Goal: Information Seeking & Learning: Learn about a topic

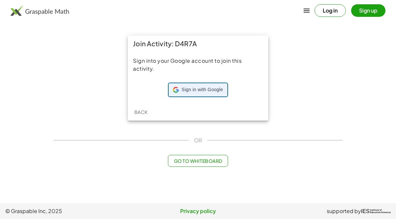
click at [204, 85] on div "Sign in with Google Sign in with Google. Opens in new tab" at bounding box center [198, 89] width 50 height 13
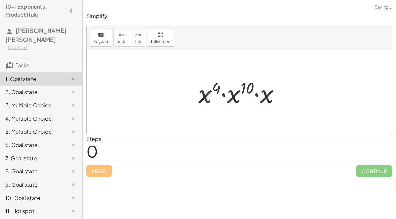
click at [188, 135] on div "Steps: 0" at bounding box center [238, 147] width 305 height 24
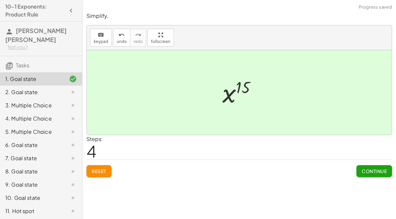
click at [372, 171] on span "Continue" at bounding box center [373, 171] width 25 height 6
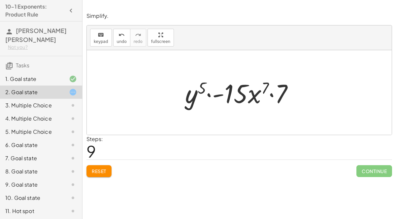
click at [105, 161] on div "Reset Continue" at bounding box center [238, 167] width 305 height 17
click at [109, 167] on button "Reset" at bounding box center [98, 171] width 25 height 12
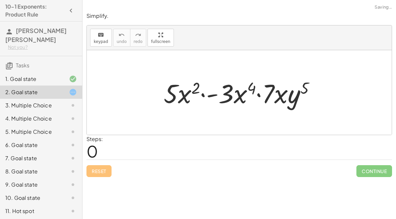
click at [105, 170] on div "Reset Continue" at bounding box center [238, 167] width 305 height 17
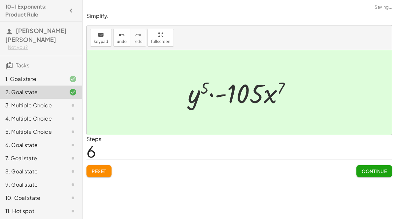
click at [366, 165] on button "Continue" at bounding box center [374, 171] width 36 height 12
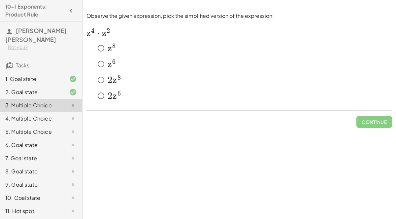
click at [109, 66] on span "z" at bounding box center [109, 63] width 4 height 11
click at [374, 116] on button "Check" at bounding box center [378, 122] width 28 height 12
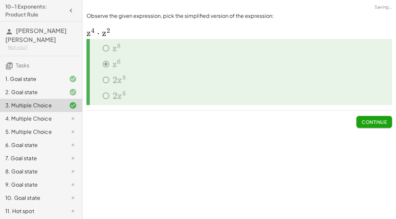
click at [373, 125] on button "Continue" at bounding box center [374, 122] width 36 height 12
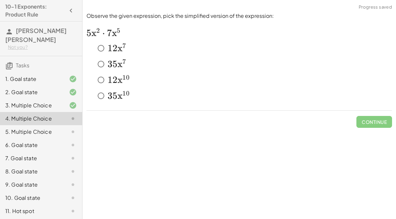
click at [119, 53] on span "x" at bounding box center [119, 48] width 5 height 11
click at [378, 126] on button "Check" at bounding box center [378, 122] width 28 height 12
click at [371, 126] on button "Check" at bounding box center [378, 122] width 28 height 12
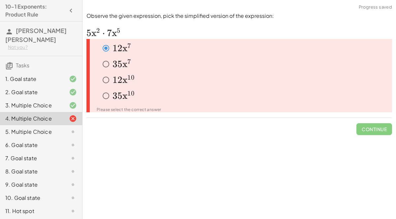
click at [371, 133] on span "Continue" at bounding box center [374, 126] width 36 height 17
click at [126, 68] on span "x" at bounding box center [124, 63] width 5 height 11
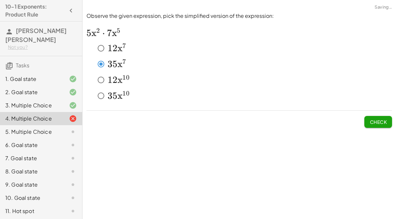
click at [380, 120] on span "Check" at bounding box center [377, 122] width 17 height 6
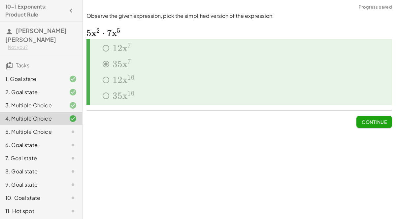
click at [370, 127] on button "Continue" at bounding box center [374, 122] width 36 height 12
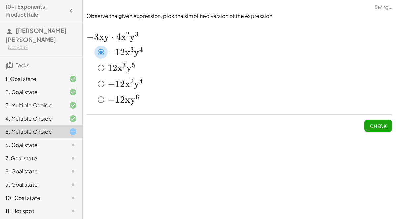
click at [371, 126] on span "Check" at bounding box center [377, 126] width 17 height 6
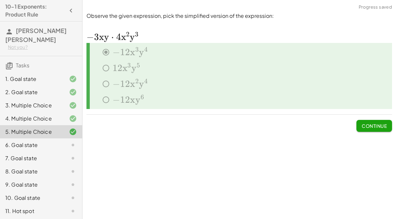
click at [370, 129] on button "Continue" at bounding box center [374, 126] width 36 height 12
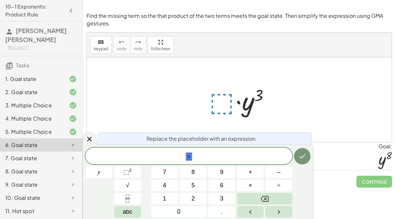
click at [168, 181] on button "4" at bounding box center [164, 185] width 27 height 12
click at [304, 163] on button "Done" at bounding box center [302, 156] width 16 height 16
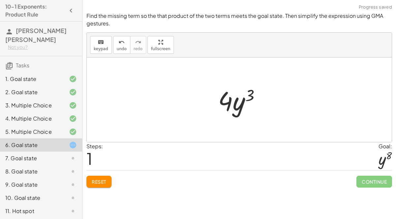
click at [382, 179] on span "Continue" at bounding box center [374, 181] width 36 height 12
click at [376, 179] on span "Continue" at bounding box center [374, 181] width 36 height 12
click at [104, 179] on span "Reset" at bounding box center [99, 181] width 15 height 6
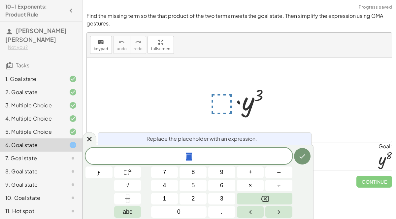
click at [195, 193] on button "2" at bounding box center [192, 199] width 27 height 12
click at [306, 162] on button "Done" at bounding box center [302, 156] width 16 height 16
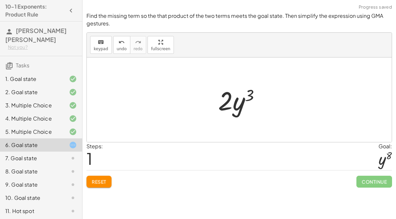
click at [366, 175] on span "Continue" at bounding box center [374, 181] width 36 height 12
click at [368, 185] on span "Continue" at bounding box center [374, 181] width 36 height 12
click at [368, 182] on span "Continue" at bounding box center [374, 181] width 36 height 12
click at [102, 185] on button "Reset" at bounding box center [98, 181] width 25 height 12
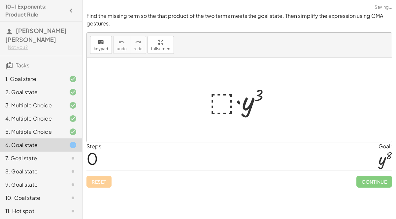
click at [103, 177] on div "Reset Continue" at bounding box center [238, 178] width 305 height 17
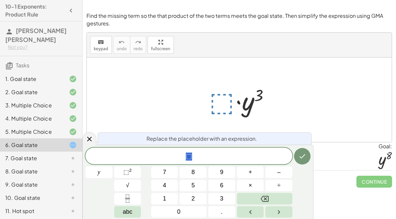
click at [106, 162] on div "* ⬚" at bounding box center [188, 155] width 207 height 16
click at [104, 176] on button "y" at bounding box center [98, 172] width 27 height 12
click at [125, 170] on span "⬚" at bounding box center [126, 171] width 6 height 7
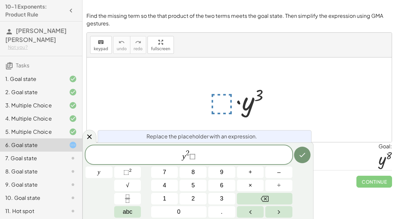
click at [268, 198] on button "Backspace" at bounding box center [264, 199] width 55 height 12
click at [272, 196] on button "Backspace" at bounding box center [264, 199] width 55 height 12
click at [130, 187] on button "√" at bounding box center [127, 185] width 27 height 12
click at [246, 210] on icon "Left arrow" at bounding box center [250, 212] width 8 height 8
click at [188, 153] on span at bounding box center [187, 152] width 3 height 7
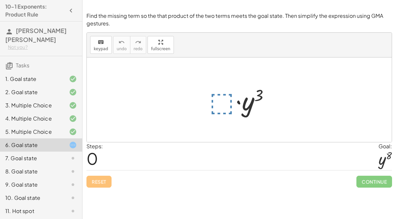
click at [301, 147] on div "Steps: 0 Goal: y 8" at bounding box center [238, 155] width 305 height 27
click at [107, 177] on div "Reset Continue" at bounding box center [238, 178] width 305 height 17
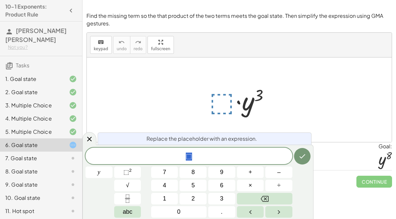
click at [229, 159] on span "⬚" at bounding box center [188, 156] width 207 height 9
click at [98, 173] on span "y" at bounding box center [99, 171] width 3 height 9
click at [108, 172] on button "y" at bounding box center [98, 172] width 27 height 12
click at [121, 172] on button "⬚ 2" at bounding box center [127, 172] width 27 height 12
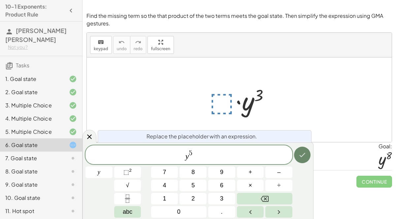
click at [302, 155] on icon "Done" at bounding box center [302, 155] width 6 height 4
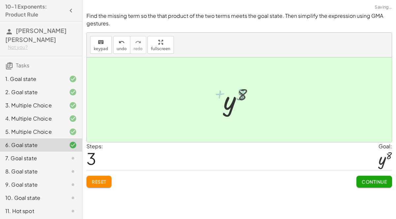
click at [371, 175] on button "Continue" at bounding box center [374, 181] width 36 height 12
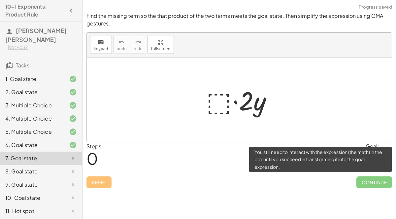
click at [368, 176] on span "Continue" at bounding box center [374, 182] width 36 height 12
click at [29, 191] on div "8. Goal state" at bounding box center [41, 197] width 82 height 13
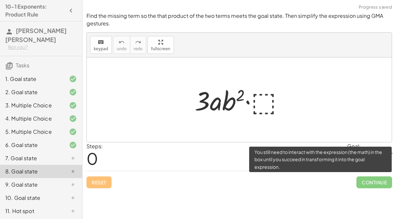
click at [23, 164] on div "6. Goal state" at bounding box center [41, 170] width 82 height 13
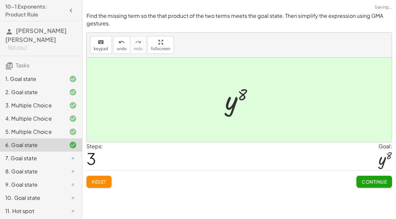
click at [21, 154] on div "7. Goal state" at bounding box center [31, 158] width 53 height 8
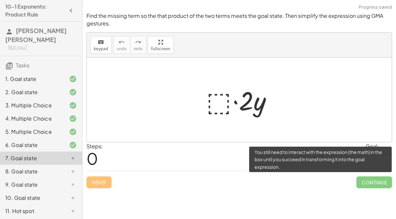
click at [24, 151] on div "7. Goal state" at bounding box center [41, 157] width 82 height 13
click at [49, 167] on div "8. Goal state" at bounding box center [31, 171] width 53 height 8
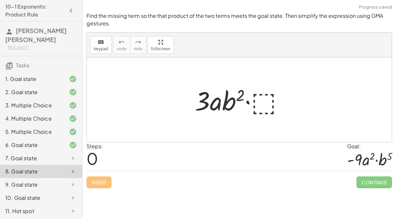
click at [31, 204] on div "9. Goal state" at bounding box center [41, 210] width 82 height 13
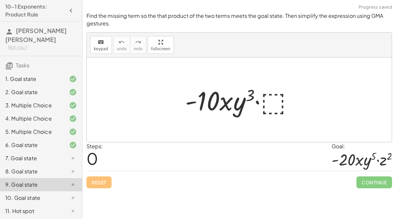
scroll to position [6, 0]
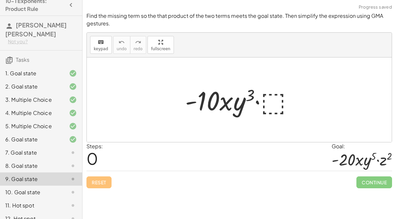
click at [60, 148] on div at bounding box center [67, 152] width 18 height 8
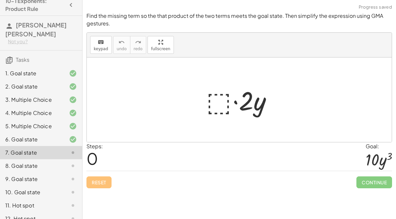
click at [208, 107] on div at bounding box center [241, 100] width 77 height 34
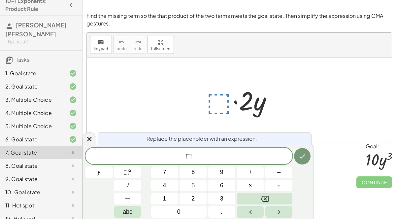
click at [206, 156] on span "⬚ ​" at bounding box center [188, 156] width 207 height 9
click at [191, 181] on button "5" at bounding box center [192, 185] width 27 height 12
click at [193, 178] on div "​ y 7 8 9 + – 4 5 6 × ÷ ⬚ 2 √ abc 1 2 3 0 ." at bounding box center [197, 182] width 225 height 70
click at [195, 183] on button "5" at bounding box center [192, 185] width 27 height 12
click at [101, 170] on button "y" at bounding box center [98, 172] width 27 height 12
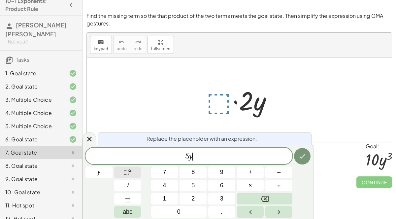
click at [134, 173] on button "⬚ 2" at bounding box center [127, 172] width 27 height 12
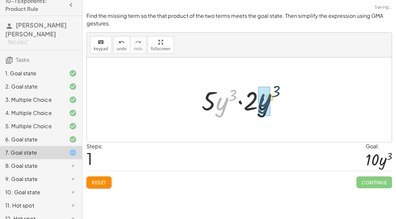
drag, startPoint x: 219, startPoint y: 107, endPoint x: 262, endPoint y: 104, distance: 43.3
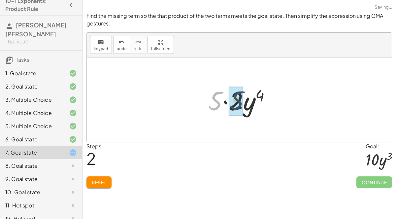
drag, startPoint x: 217, startPoint y: 97, endPoint x: 240, endPoint y: 96, distance: 23.4
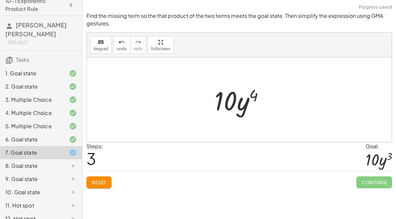
click at [100, 178] on button "Reset" at bounding box center [98, 182] width 25 height 12
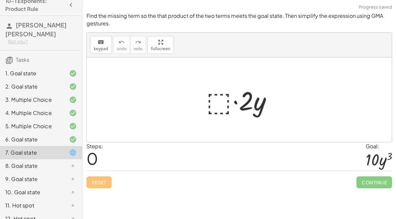
click at [216, 103] on div at bounding box center [241, 100] width 77 height 34
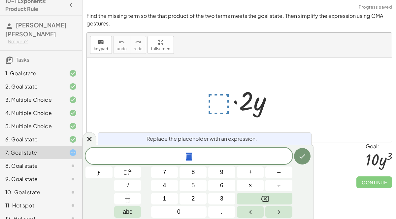
click at [203, 155] on span "⬚" at bounding box center [188, 156] width 207 height 9
click at [190, 188] on button "5" at bounding box center [192, 185] width 27 height 12
click at [105, 171] on button "y" at bounding box center [98, 172] width 27 height 12
click at [129, 171] on sup "2" at bounding box center [130, 169] width 3 height 5
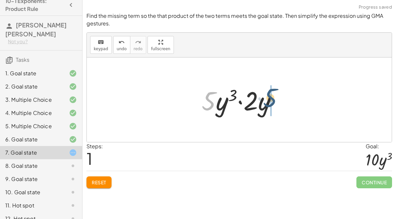
drag, startPoint x: 214, startPoint y: 104, endPoint x: 276, endPoint y: 101, distance: 61.7
click at [276, 101] on div at bounding box center [241, 100] width 87 height 34
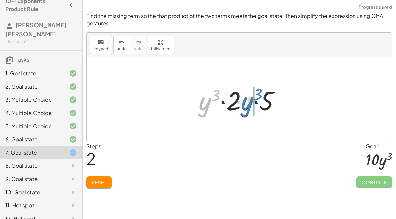
drag, startPoint x: 198, startPoint y: 104, endPoint x: 241, endPoint y: 104, distance: 42.2
click at [241, 104] on div at bounding box center [241, 100] width 93 height 34
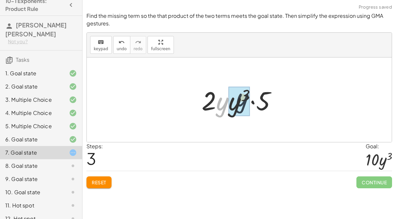
drag, startPoint x: 221, startPoint y: 105, endPoint x: 243, endPoint y: 101, distance: 22.2
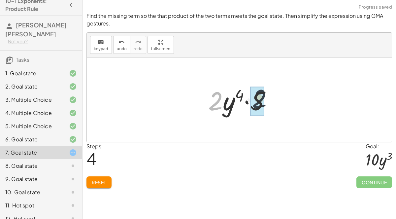
drag, startPoint x: 216, startPoint y: 99, endPoint x: 269, endPoint y: 97, distance: 52.8
click at [269, 97] on div at bounding box center [242, 100] width 74 height 34
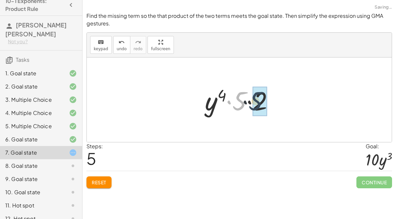
drag, startPoint x: 238, startPoint y: 96, endPoint x: 259, endPoint y: 97, distance: 21.1
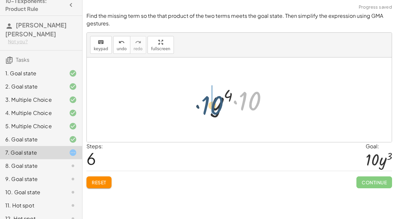
drag, startPoint x: 252, startPoint y: 98, endPoint x: 210, endPoint y: 102, distance: 41.8
click at [210, 102] on div at bounding box center [242, 100] width 68 height 34
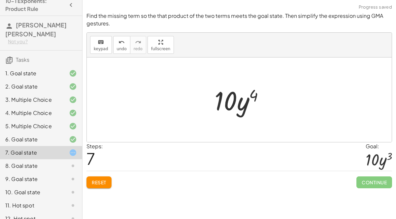
click at [98, 180] on span "Reset" at bounding box center [99, 182] width 15 height 6
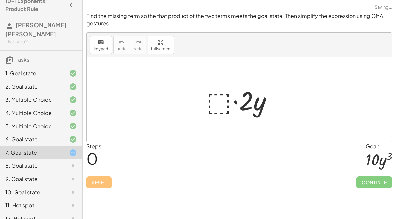
click at [224, 94] on div at bounding box center [241, 100] width 77 height 34
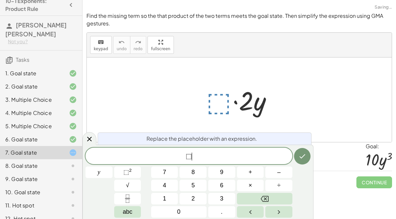
click at [240, 160] on span "⬚ ​" at bounding box center [188, 156] width 207 height 9
click at [201, 183] on button "5" at bounding box center [192, 185] width 27 height 12
click at [110, 172] on button "y" at bounding box center [98, 172] width 27 height 12
click at [127, 171] on span "⬚" at bounding box center [126, 171] width 6 height 7
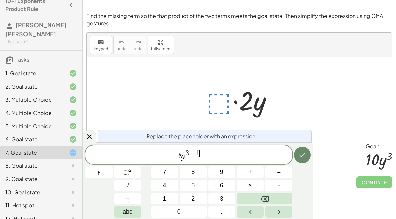
click at [304, 155] on icon "Done" at bounding box center [302, 155] width 8 height 8
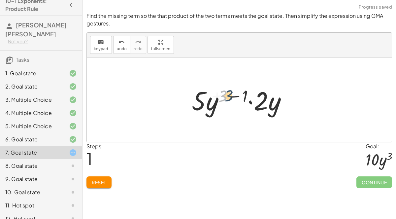
drag, startPoint x: 223, startPoint y: 94, endPoint x: 228, endPoint y: 95, distance: 5.0
click at [228, 95] on div at bounding box center [241, 100] width 107 height 34
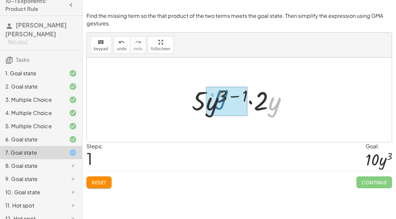
drag, startPoint x: 274, startPoint y: 103, endPoint x: 221, endPoint y: 96, distance: 54.3
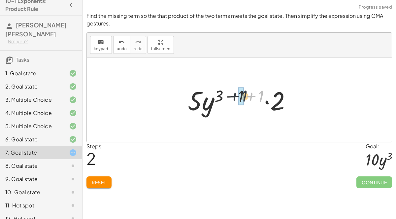
drag, startPoint x: 260, startPoint y: 93, endPoint x: 242, endPoint y: 93, distance: 18.1
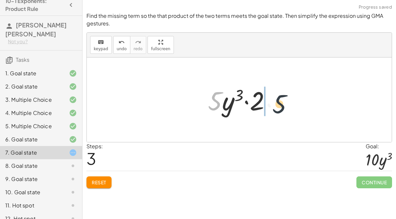
drag, startPoint x: 209, startPoint y: 98, endPoint x: 275, endPoint y: 101, distance: 66.3
click at [275, 101] on div at bounding box center [241, 100] width 74 height 34
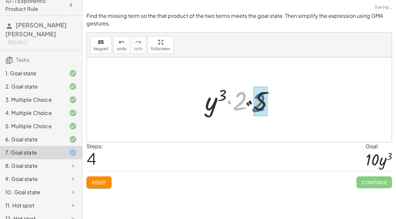
drag, startPoint x: 239, startPoint y: 98, endPoint x: 258, endPoint y: 100, distance: 18.9
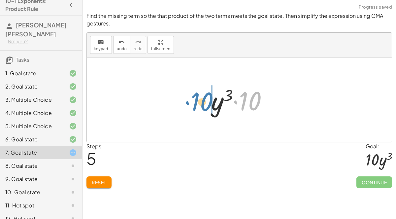
drag, startPoint x: 249, startPoint y: 97, endPoint x: 201, endPoint y: 97, distance: 48.1
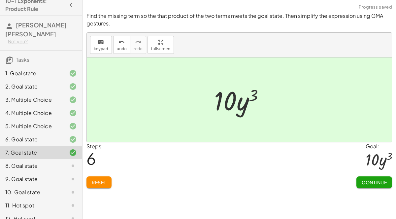
click at [370, 183] on span "Continue" at bounding box center [373, 182] width 25 height 6
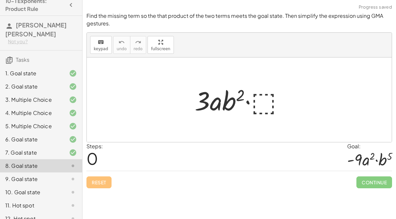
click at [23, 188] on div "10. Goal state" at bounding box center [31, 192] width 53 height 8
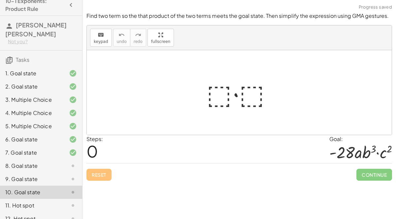
click at [22, 201] on div "11. Hot spot" at bounding box center [31, 205] width 53 height 8
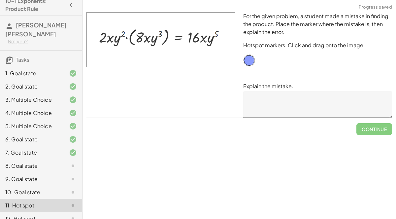
click at [25, 214] on div "12. Hot spot" at bounding box center [41, 218] width 82 height 13
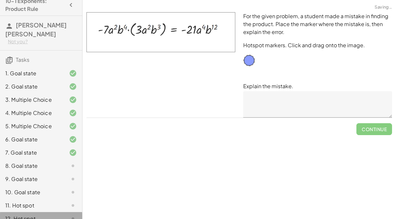
click at [22, 214] on div "12. Hot spot" at bounding box center [31, 218] width 53 height 8
